Goal: Task Accomplishment & Management: Use online tool/utility

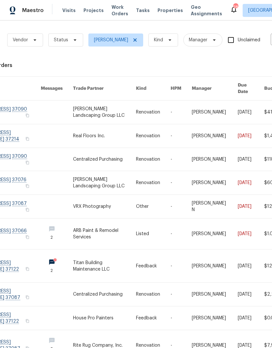
scroll to position [0, 47]
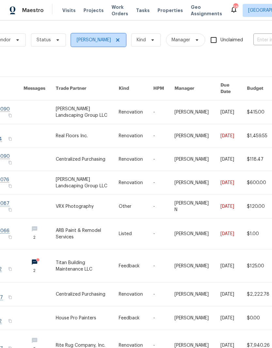
click at [115, 38] on icon at bounding box center [117, 39] width 5 height 5
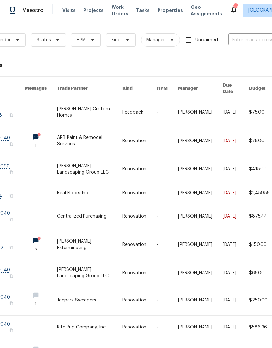
click at [66, 7] on span "Visits" at bounding box center [68, 10] width 13 height 7
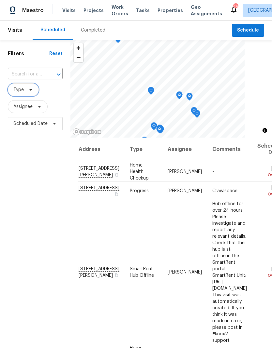
click at [22, 92] on span "Type" at bounding box center [18, 90] width 10 height 7
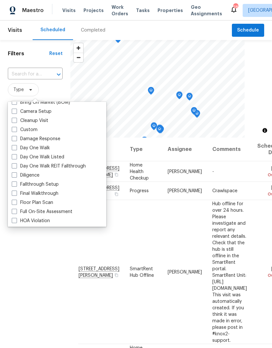
scroll to position [89, 0]
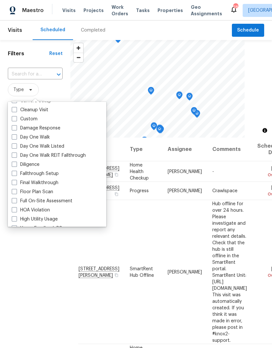
click at [15, 131] on label "Damage Response" at bounding box center [36, 128] width 49 height 7
click at [15, 129] on input "Damage Response" at bounding box center [14, 127] width 4 height 4
checkbox input "true"
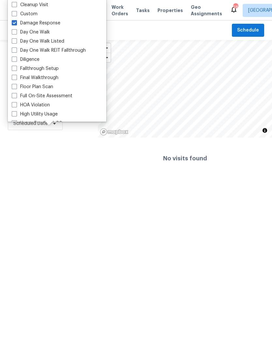
click at [18, 34] on label "Day One Walk" at bounding box center [31, 32] width 38 height 7
click at [16, 33] on input "Day One Walk" at bounding box center [14, 31] width 4 height 4
checkbox input "true"
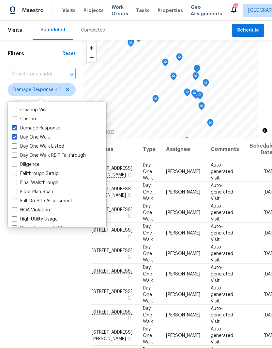
click at [16, 129] on span at bounding box center [14, 127] width 5 height 5
click at [16, 129] on input "Damage Response" at bounding box center [14, 127] width 4 height 4
checkbox input "false"
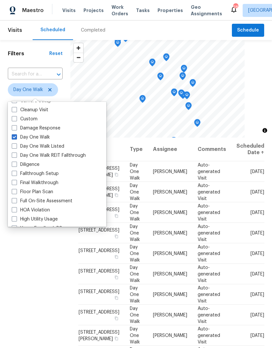
click at [32, 236] on div "Filters Reset ​ Day One Walk Assignee Scheduled Date" at bounding box center [35, 228] width 70 height 376
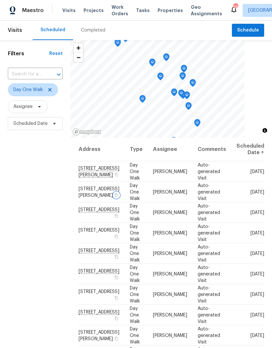
click at [114, 197] on icon "button" at bounding box center [116, 195] width 4 height 4
click at [157, 13] on span "Properties" at bounding box center [169, 10] width 25 height 7
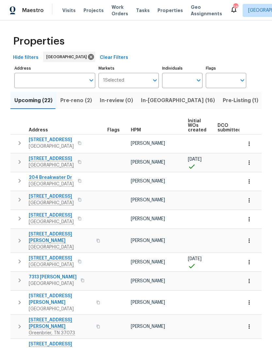
click at [69, 99] on span "Pre-reno (2)" at bounding box center [76, 100] width 32 height 9
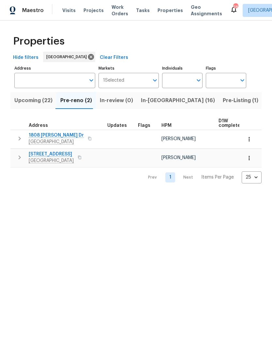
click at [146, 96] on button "In-reno (16)" at bounding box center [178, 100] width 82 height 17
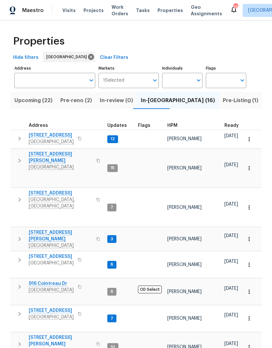
click at [170, 121] on th "HPM" at bounding box center [192, 123] width 57 height 13
click at [171, 124] on span "HPM" at bounding box center [172, 125] width 10 height 5
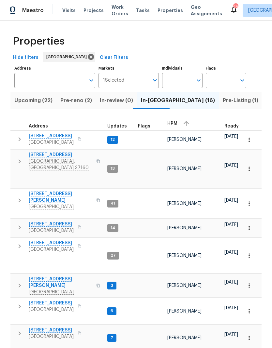
scroll to position [5, 0]
click at [78, 99] on span "Pre-reno (2)" at bounding box center [76, 100] width 32 height 9
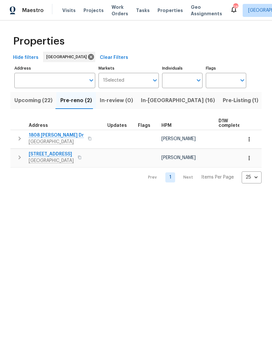
click at [13, 157] on button "button" at bounding box center [19, 157] width 13 height 13
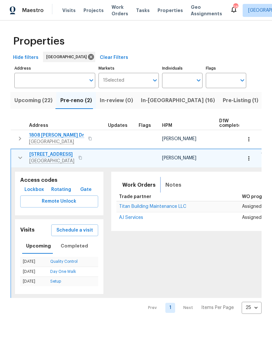
click at [161, 180] on button "Notes" at bounding box center [173, 185] width 24 height 16
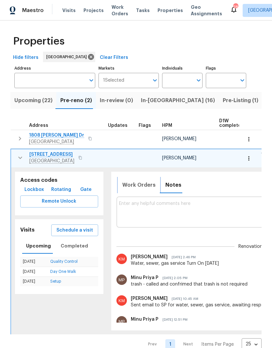
click at [133, 182] on span "Work Orders" at bounding box center [138, 185] width 33 height 9
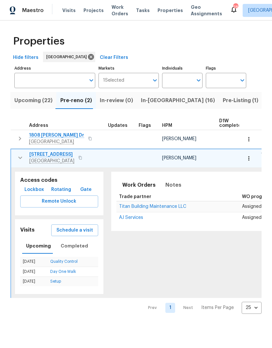
click at [19, 136] on icon "button" at bounding box center [20, 139] width 8 height 8
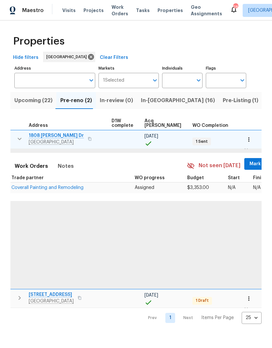
scroll to position [0, 107]
click at [39, 190] on span "Coverall Painting and Remodeling" at bounding box center [48, 188] width 72 height 5
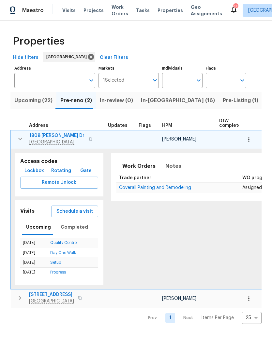
scroll to position [0, 0]
click at [22, 137] on icon "button" at bounding box center [20, 139] width 8 height 8
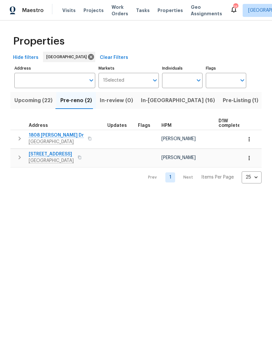
click at [18, 158] on icon "button" at bounding box center [20, 158] width 8 height 8
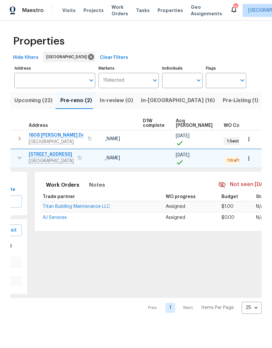
scroll to position [0, 71]
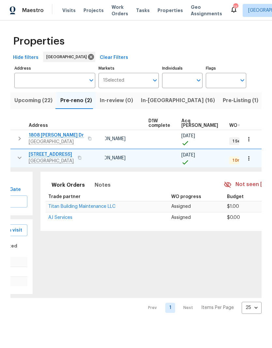
click at [68, 202] on th "Trade partner" at bounding box center [103, 197] width 115 height 9
click at [65, 209] on span "Titan Building Maintenance LLC" at bounding box center [81, 207] width 67 height 5
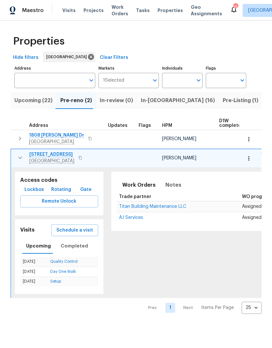
scroll to position [0, 0]
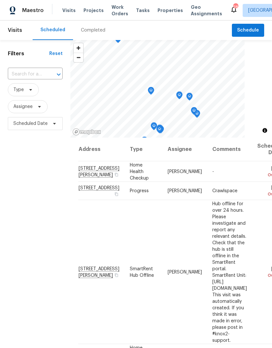
click at [21, 73] on input "text" at bounding box center [26, 74] width 36 height 10
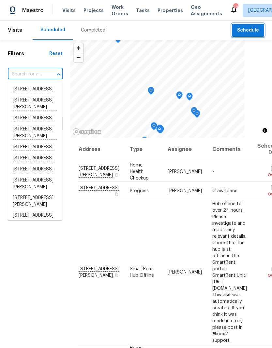
click at [250, 33] on span "Schedule" at bounding box center [248, 30] width 22 height 8
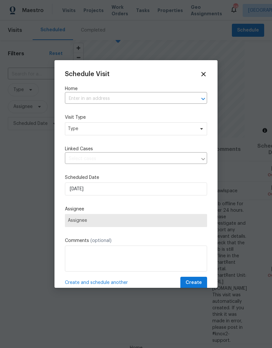
click at [84, 99] on input "text" at bounding box center [127, 99] width 124 height 10
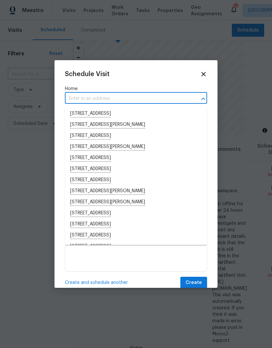
click at [79, 99] on input "text" at bounding box center [127, 99] width 124 height 10
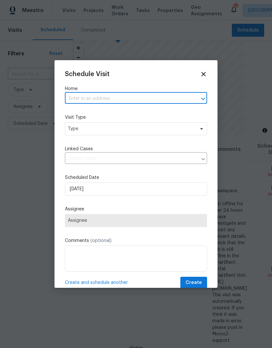
paste input "1808 Calloway Dr, Clarksville, TN 37042"
type input "1808 Calloway Dr, Clarksville, TN 37042"
click at [81, 110] on li "1808 Calloway Dr, Clarksville, TN 37042" at bounding box center [136, 113] width 142 height 11
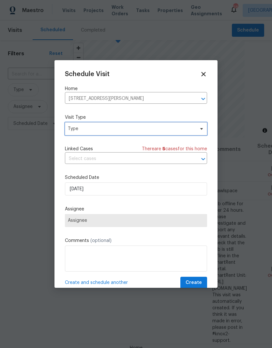
click at [79, 130] on span "Type" at bounding box center [131, 129] width 127 height 7
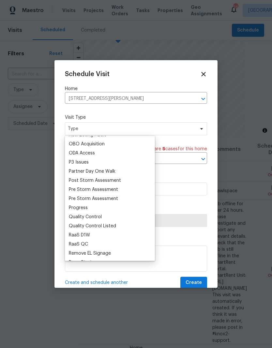
scroll to position [372, 0]
click at [75, 207] on div "Progress" at bounding box center [78, 207] width 19 height 7
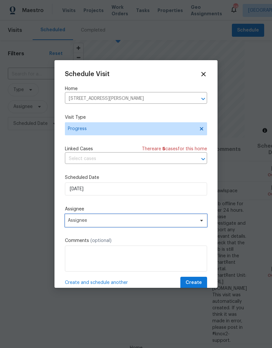
click at [76, 223] on span "Assignee" at bounding box center [132, 220] width 128 height 5
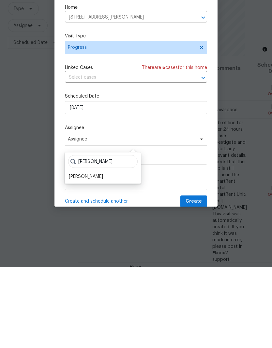
type input "Eri"
click at [78, 255] on div "[PERSON_NAME]" at bounding box center [86, 258] width 34 height 7
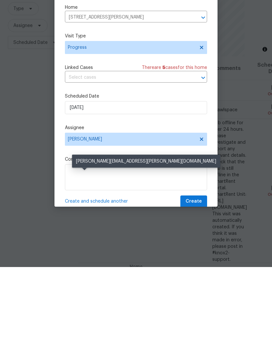
scroll to position [26, 0]
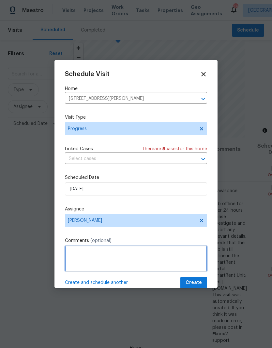
click at [81, 256] on textarea at bounding box center [136, 259] width 142 height 26
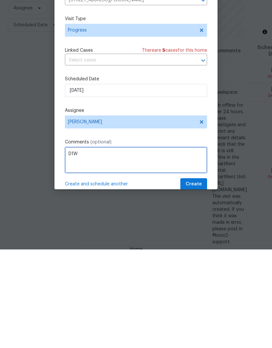
type textarea "D1W"
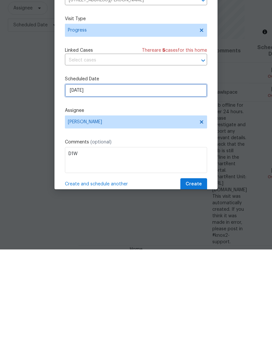
click at [81, 183] on input "[DATE]" at bounding box center [136, 189] width 142 height 13
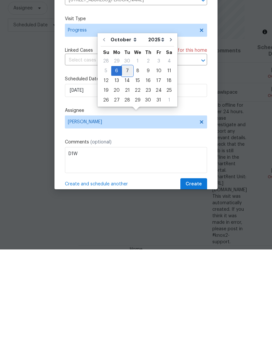
click at [128, 165] on div "7" at bounding box center [127, 169] width 10 height 9
type input "10/7/2025"
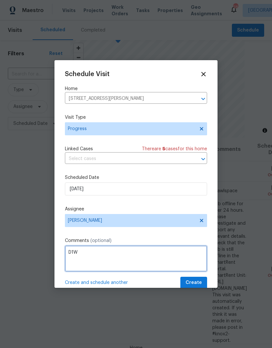
click at [109, 258] on textarea "D1W" at bounding box center [136, 259] width 142 height 26
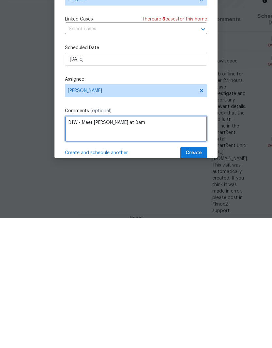
type textarea "D1W - Meet Carmen at 8am"
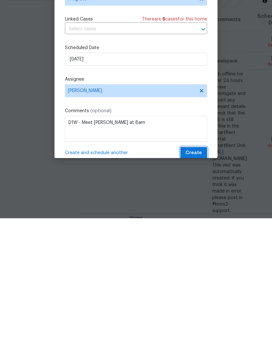
click at [190, 279] on span "Create" at bounding box center [193, 283] width 16 height 8
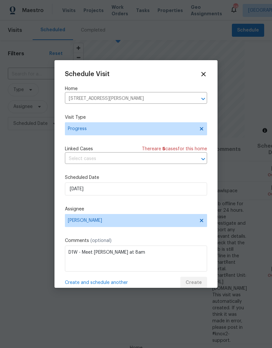
scroll to position [0, 0]
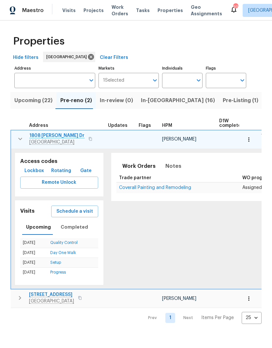
click at [14, 133] on td "[STREET_ADDRESS][PERSON_NAME]" at bounding box center [58, 139] width 94 height 17
click at [20, 138] on icon "button" at bounding box center [20, 139] width 8 height 8
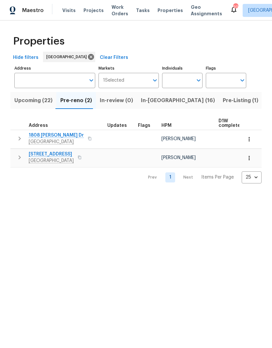
click at [21, 135] on icon "button" at bounding box center [20, 139] width 8 height 8
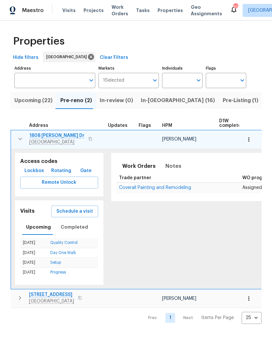
click at [255, 144] on button "button" at bounding box center [248, 140] width 14 height 14
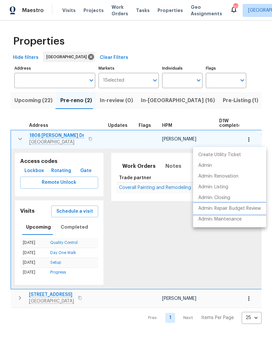
click at [211, 209] on p "Admin: Repair Budget Review" at bounding box center [229, 208] width 63 height 7
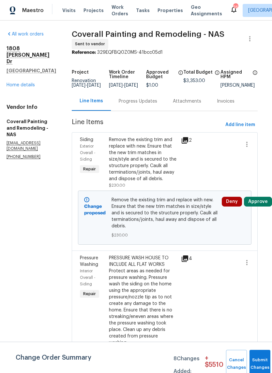
scroll to position [0, 7]
click at [189, 141] on icon at bounding box center [185, 140] width 8 height 8
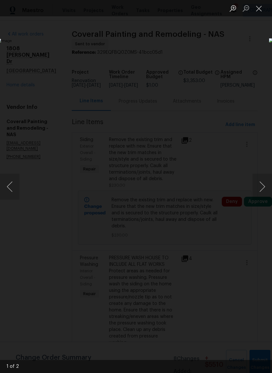
click at [258, 193] on button "Next image" at bounding box center [262, 187] width 20 height 26
click at [262, 7] on button "Close lightbox" at bounding box center [258, 8] width 13 height 11
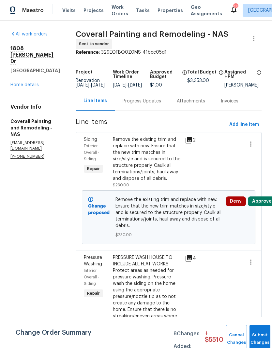
scroll to position [0, 0]
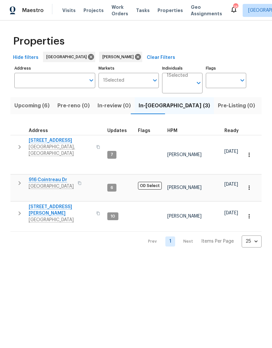
scroll to position [5, 0]
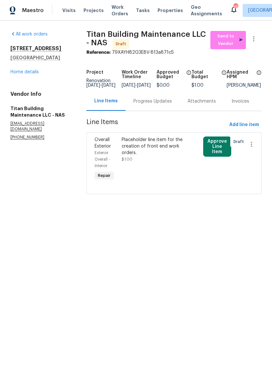
click at [21, 74] on link "Home details" at bounding box center [24, 72] width 28 height 5
